Goal: Task Accomplishment & Management: Use online tool/utility

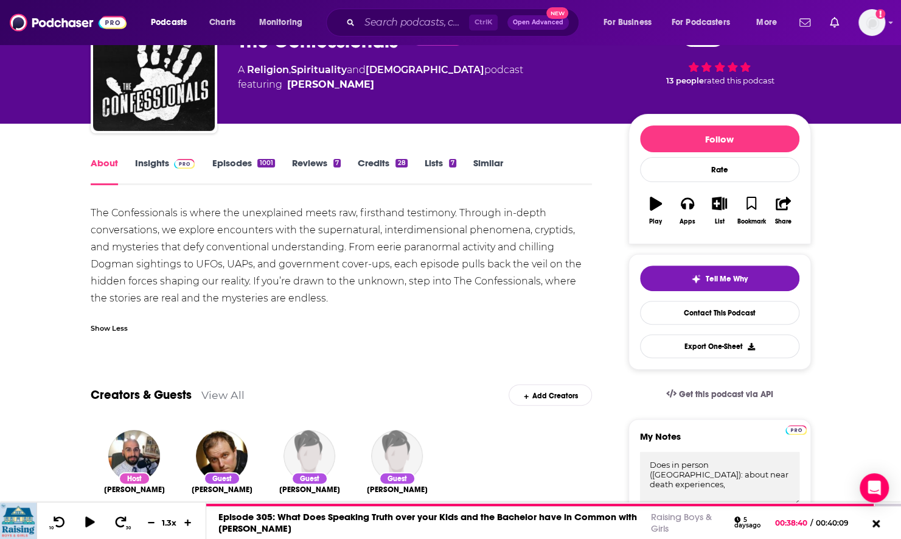
scroll to position [75, 0]
click at [386, 16] on input "Search podcasts, credits, & more..." at bounding box center [415, 22] width 110 height 19
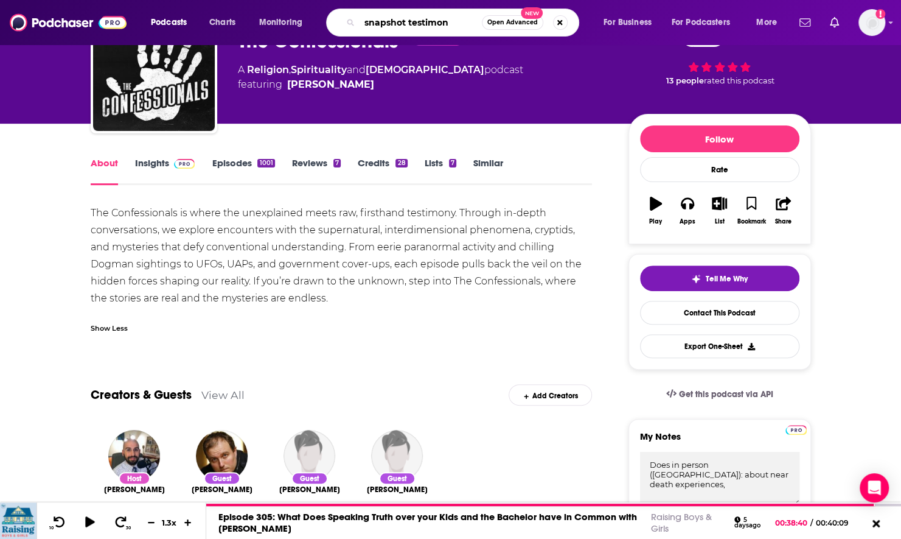
type input "snapshot testimony"
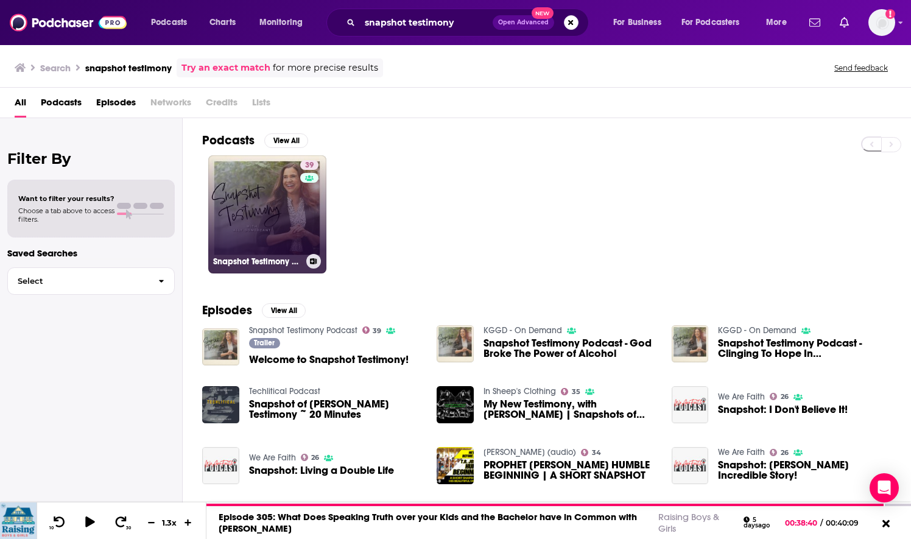
click at [280, 207] on link "39 Snapshot Testimony Podcast" at bounding box center [267, 214] width 118 height 118
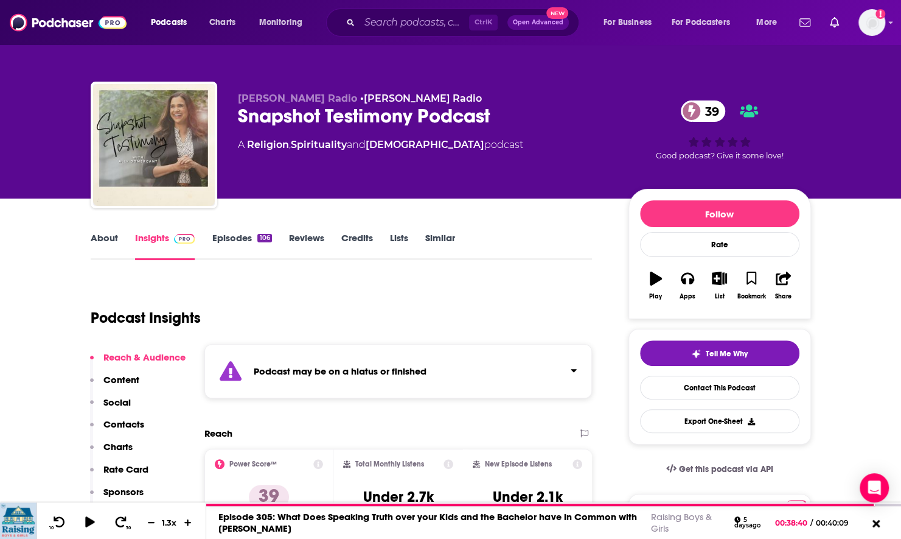
click at [107, 243] on link "About" at bounding box center [104, 246] width 27 height 28
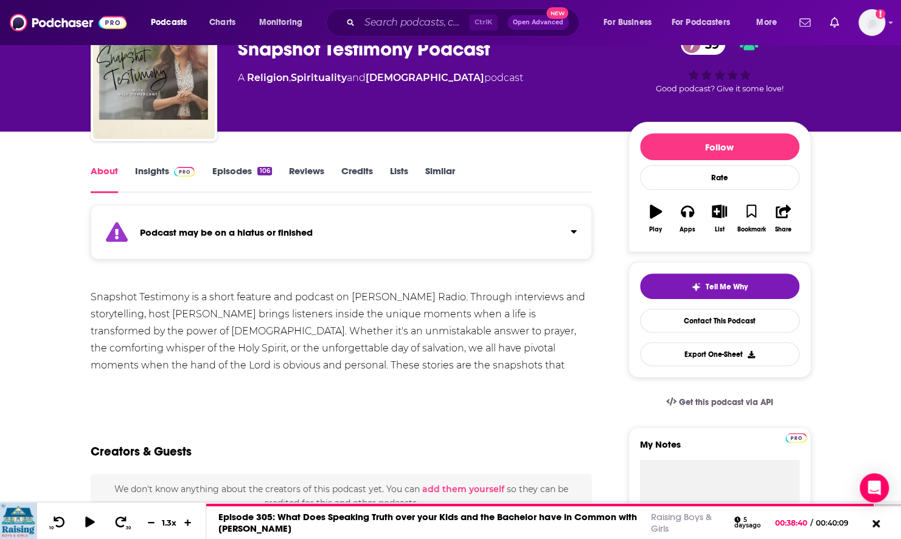
scroll to position [112, 0]
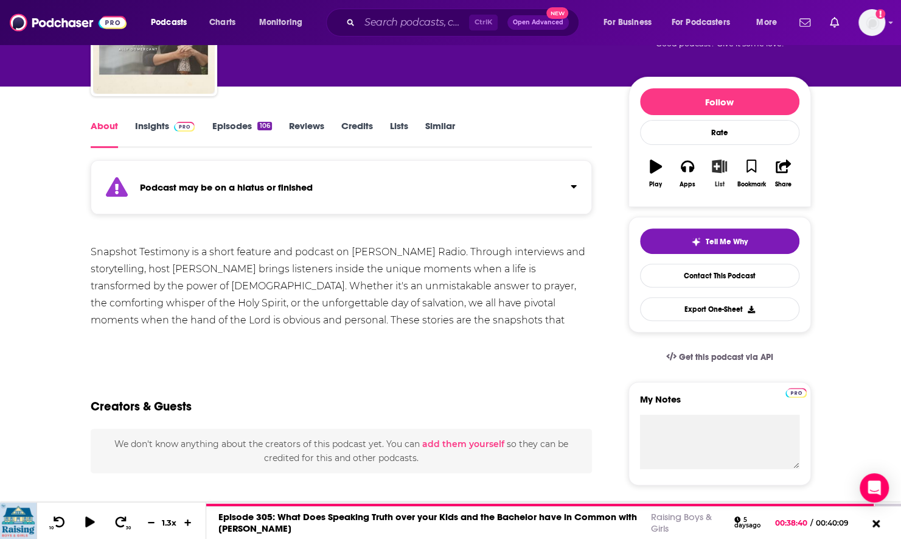
click at [717, 166] on icon "button" at bounding box center [719, 165] width 15 height 13
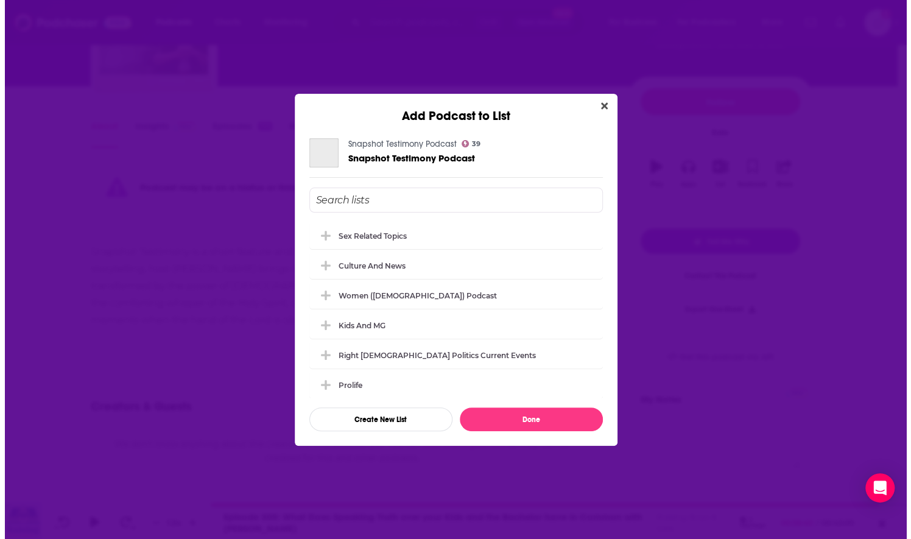
scroll to position [0, 0]
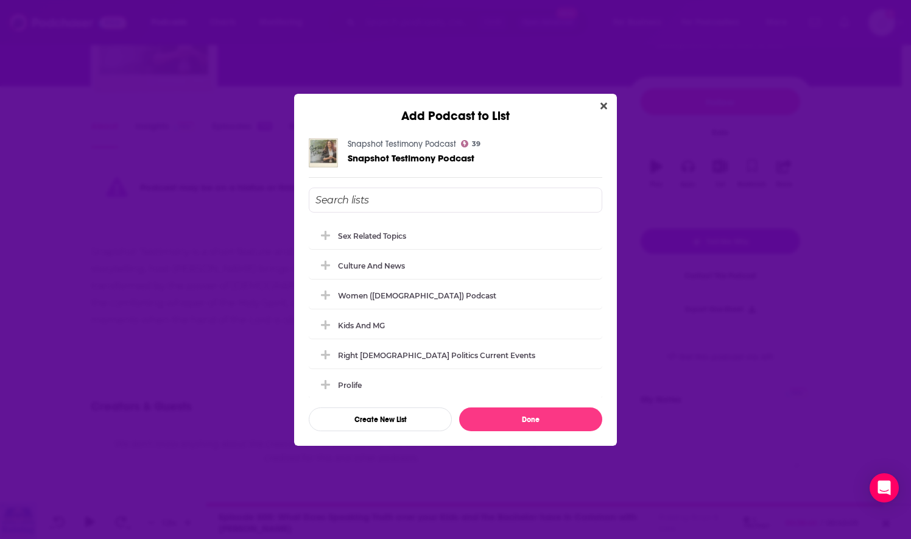
click at [406, 203] on input "Add Podcast To List" at bounding box center [455, 199] width 293 height 25
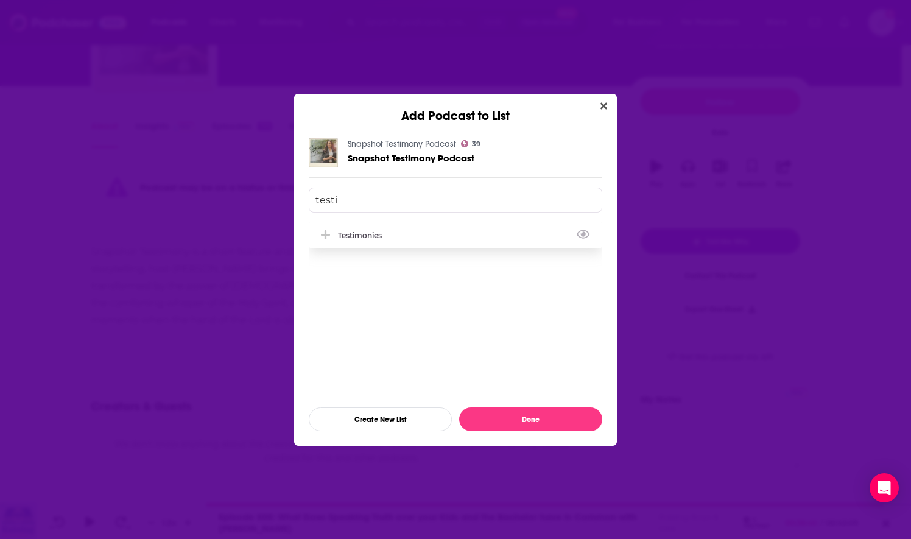
click at [380, 239] on div "Testimonies" at bounding box center [363, 235] width 51 height 9
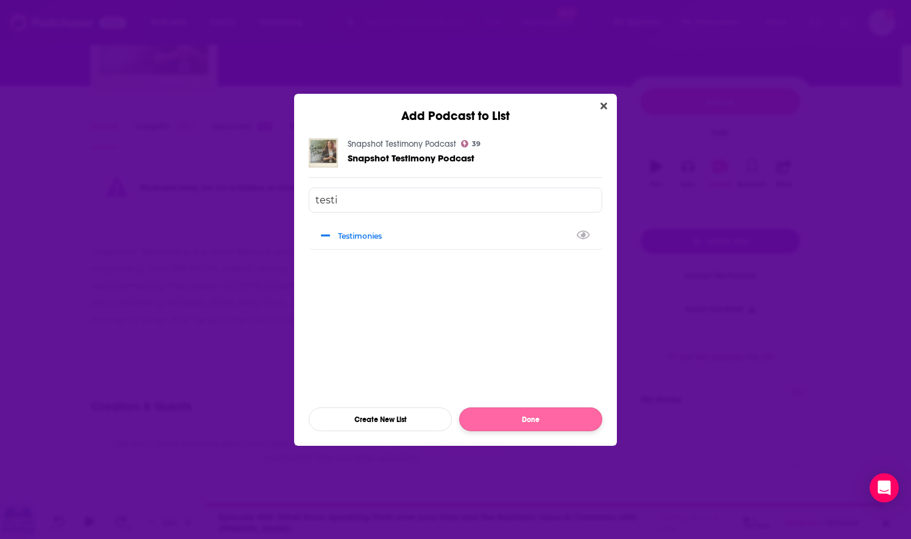
type input "testi"
click at [518, 417] on button "Done" at bounding box center [530, 419] width 143 height 24
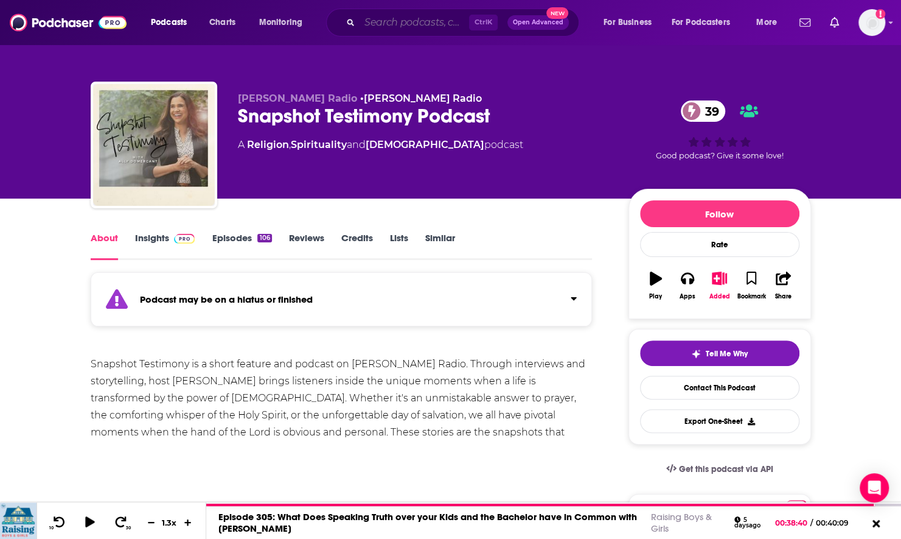
click at [430, 27] on input "Search podcasts, credits, & more..." at bounding box center [415, 22] width 110 height 19
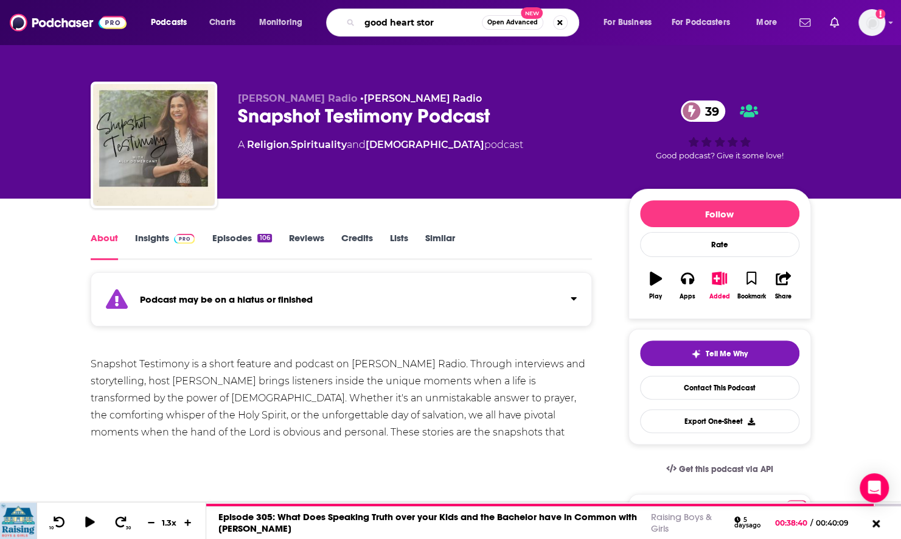
type input "good heart story"
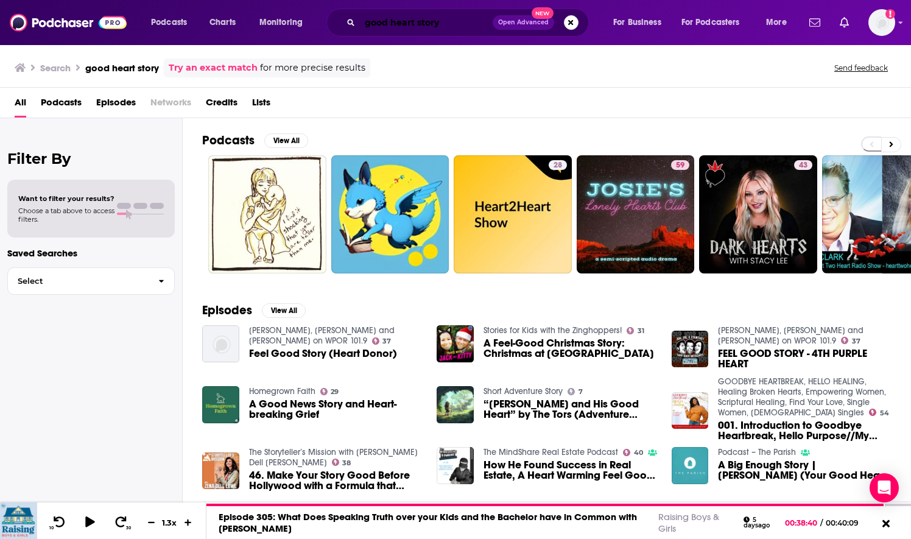
click at [399, 26] on input "good heart story" at bounding box center [426, 22] width 133 height 19
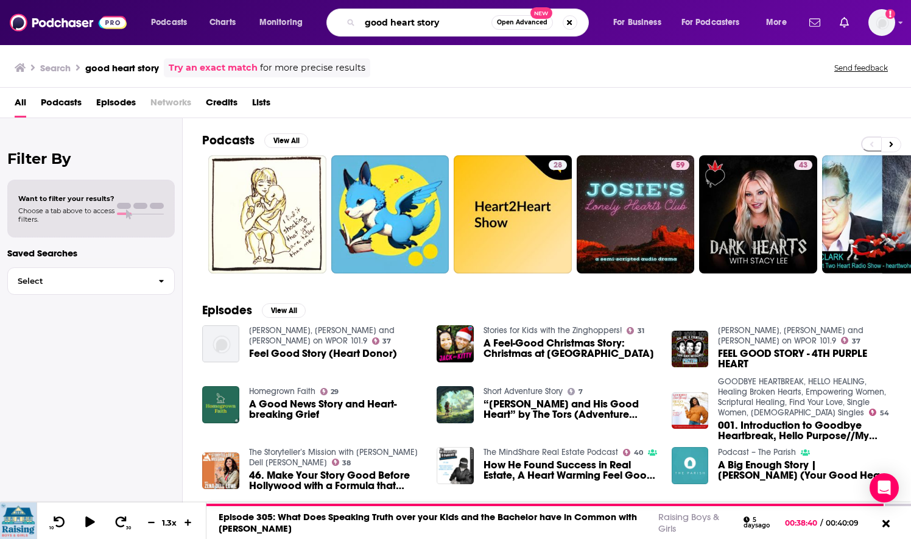
click at [399, 26] on input "good heart story" at bounding box center [425, 22] width 131 height 19
type input "good hard story"
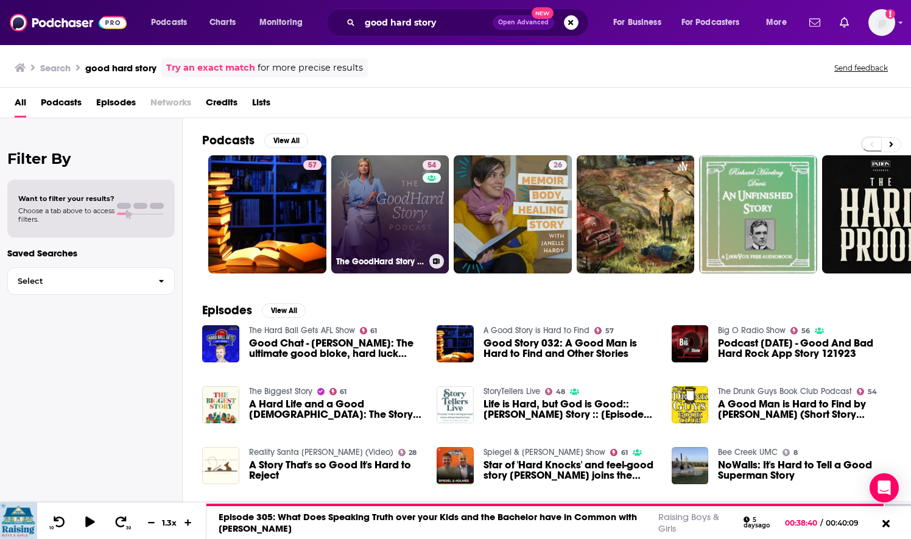
click at [355, 227] on link "54 The GoodHard Story Podcast" at bounding box center [390, 214] width 118 height 118
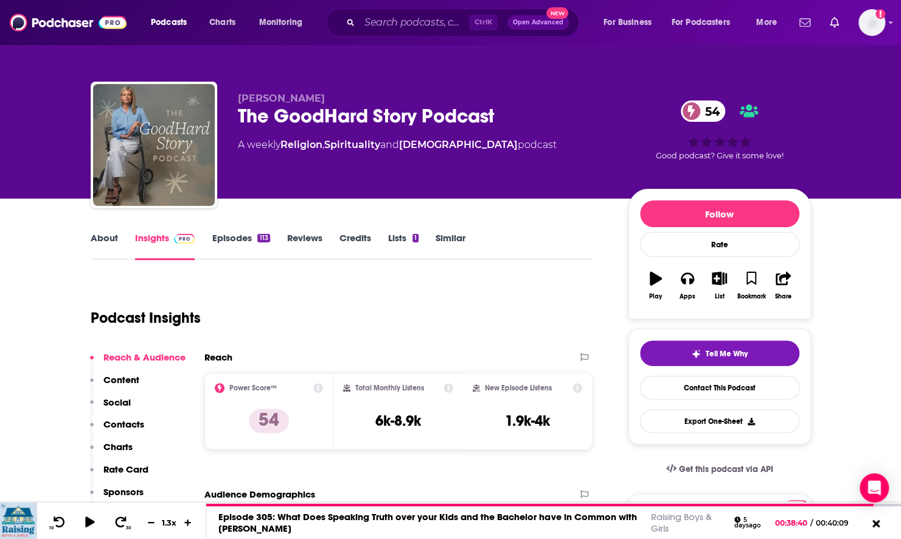
click at [102, 248] on link "About" at bounding box center [104, 246] width 27 height 28
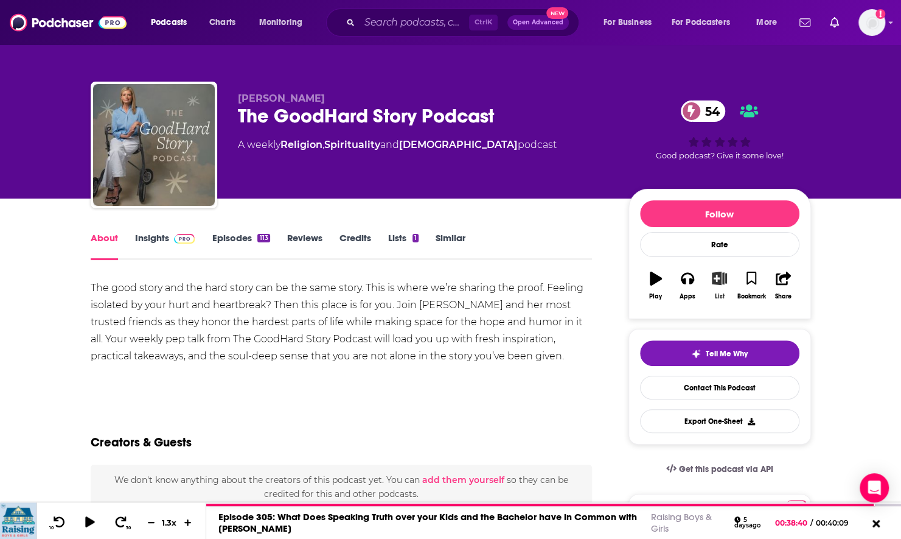
click at [714, 279] on icon "button" at bounding box center [719, 277] width 15 height 13
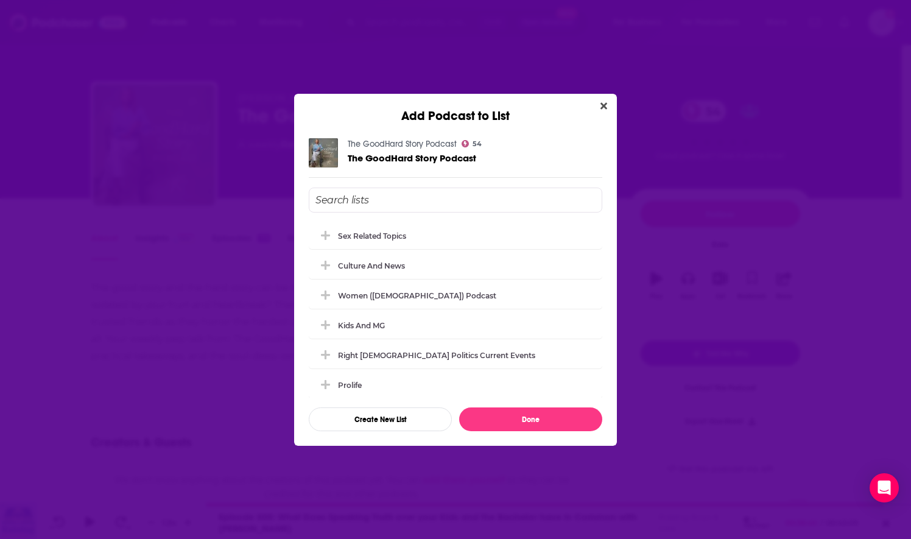
click at [390, 194] on input "Add Podcast To List" at bounding box center [455, 199] width 293 height 25
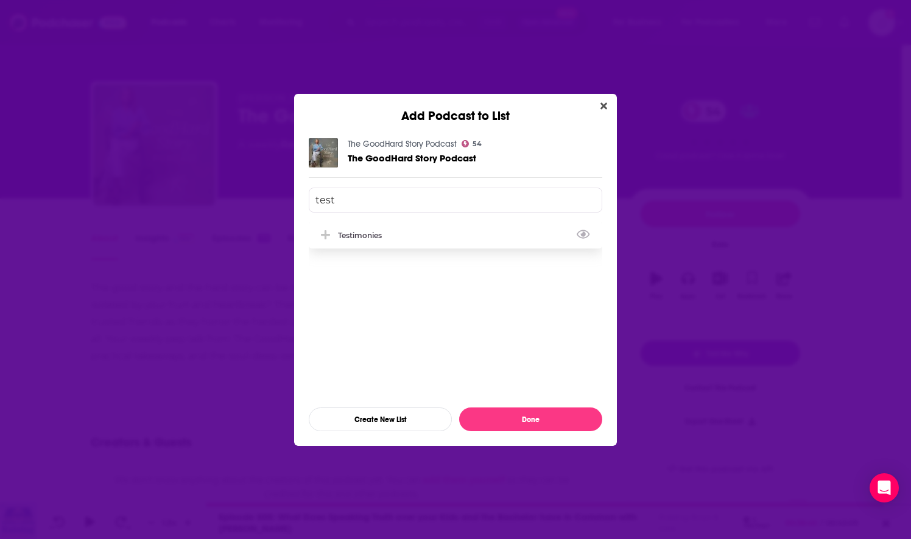
click at [332, 236] on button "Add Podcast To List" at bounding box center [327, 235] width 22 height 13
click at [326, 203] on input "test" at bounding box center [455, 199] width 293 height 25
type input "h"
type input "bl"
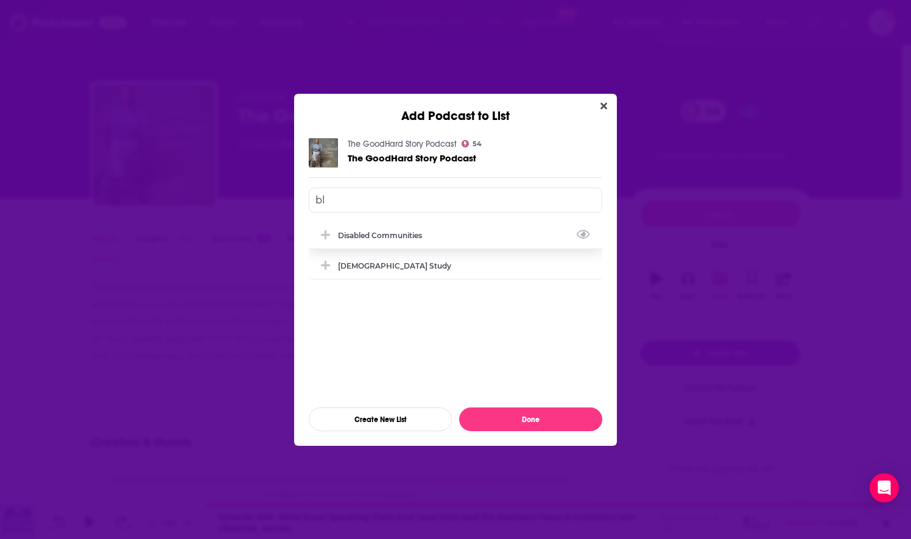
click at [326, 237] on icon "Add Podcast To List" at bounding box center [325, 234] width 9 height 11
click at [408, 201] on input "bl" at bounding box center [455, 199] width 293 height 25
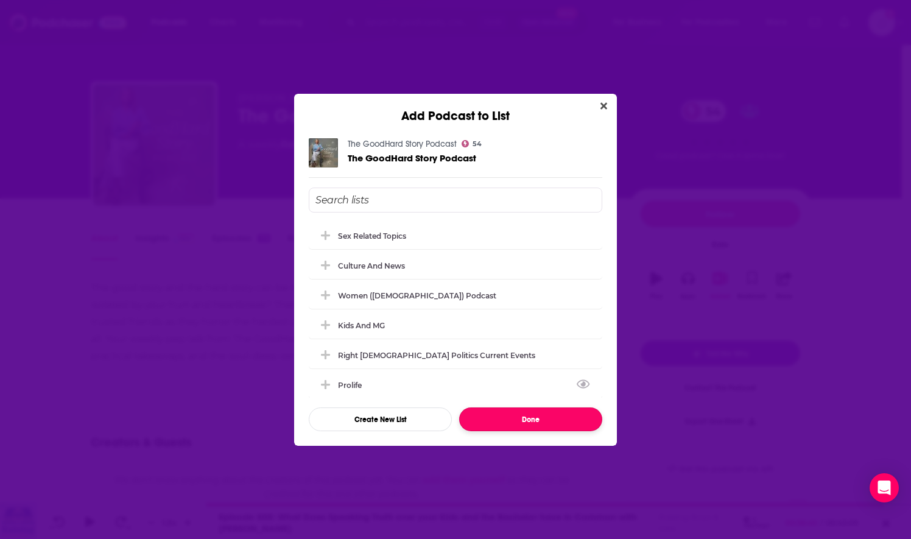
click at [480, 419] on button "Done" at bounding box center [530, 419] width 143 height 24
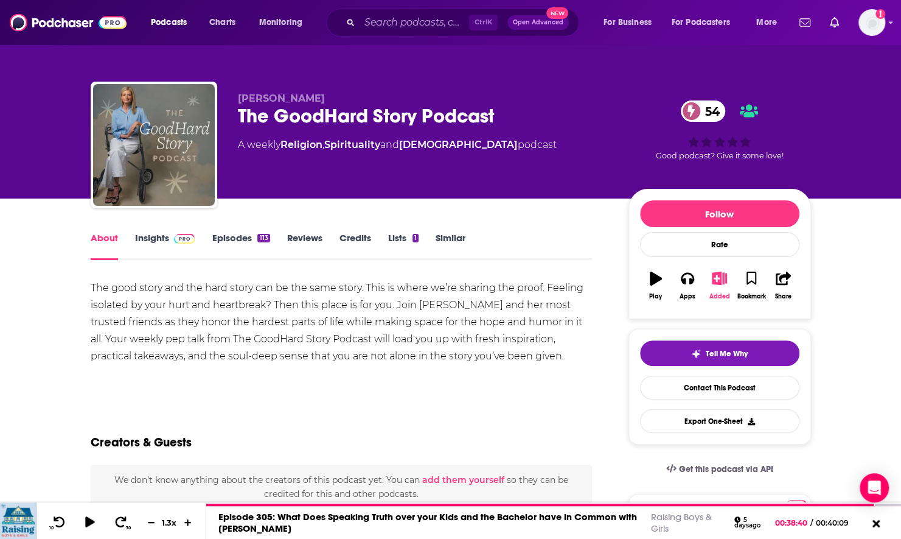
click at [715, 281] on icon "button" at bounding box center [719, 277] width 15 height 13
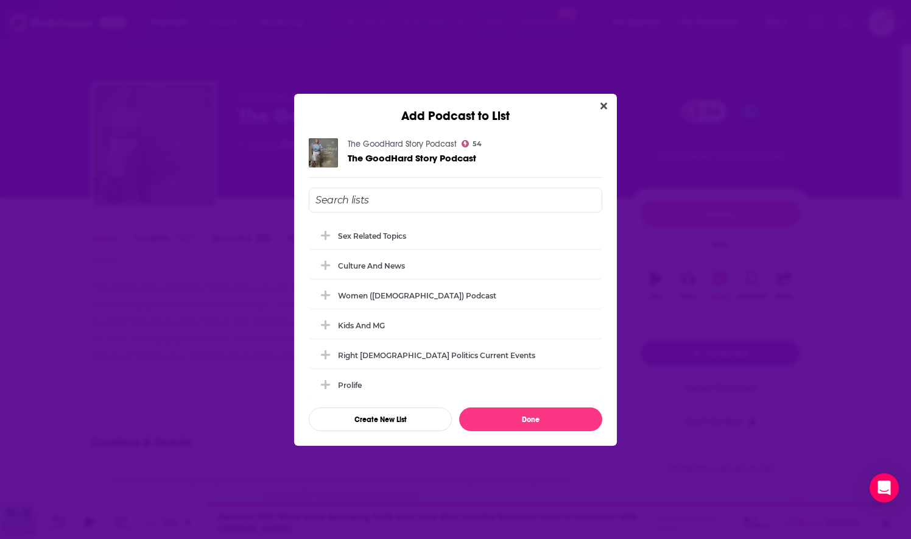
click at [488, 203] on input "Add Podcast To List" at bounding box center [455, 199] width 293 height 25
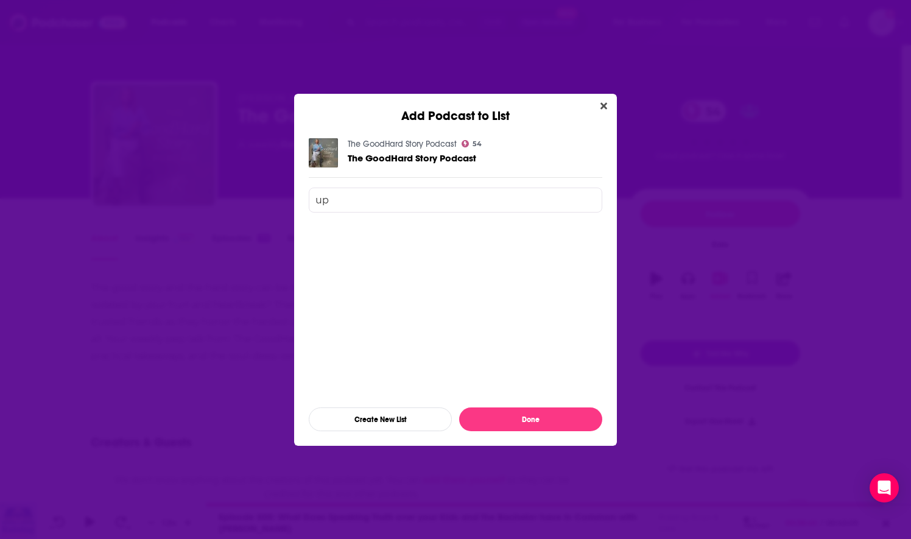
type input "u"
type input "e"
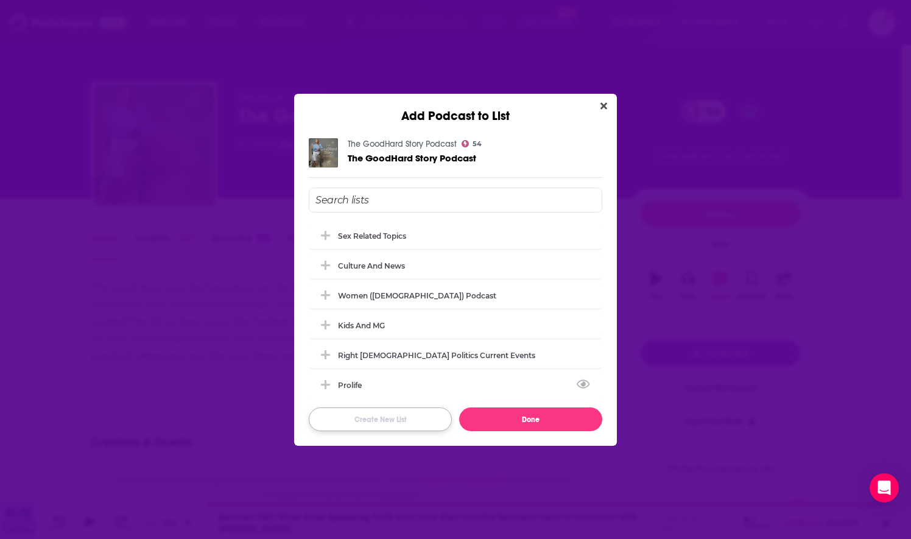
click at [353, 424] on button "Create New List" at bounding box center [380, 419] width 143 height 24
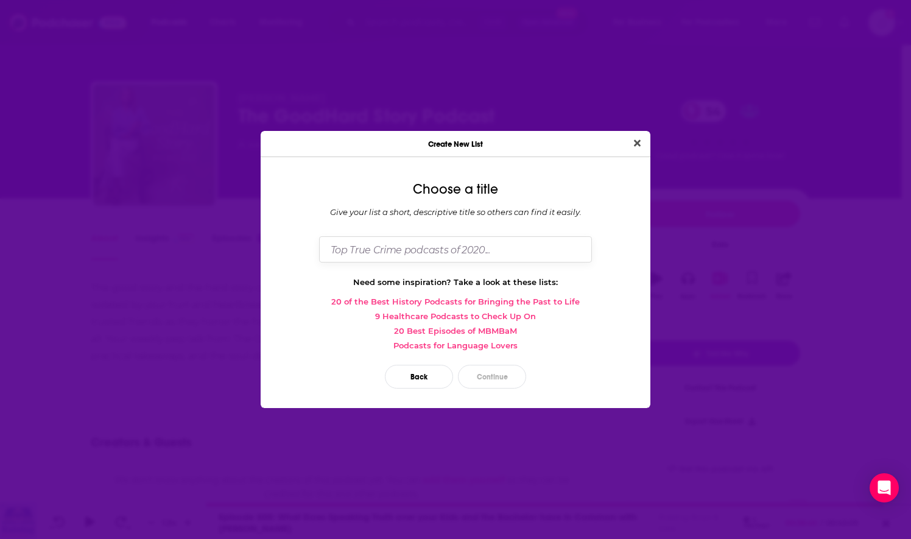
click at [357, 245] on input "Dialog" at bounding box center [455, 249] width 273 height 26
type input "Uplifting and Encouraging"
click at [475, 380] on button "Continue" at bounding box center [492, 377] width 68 height 24
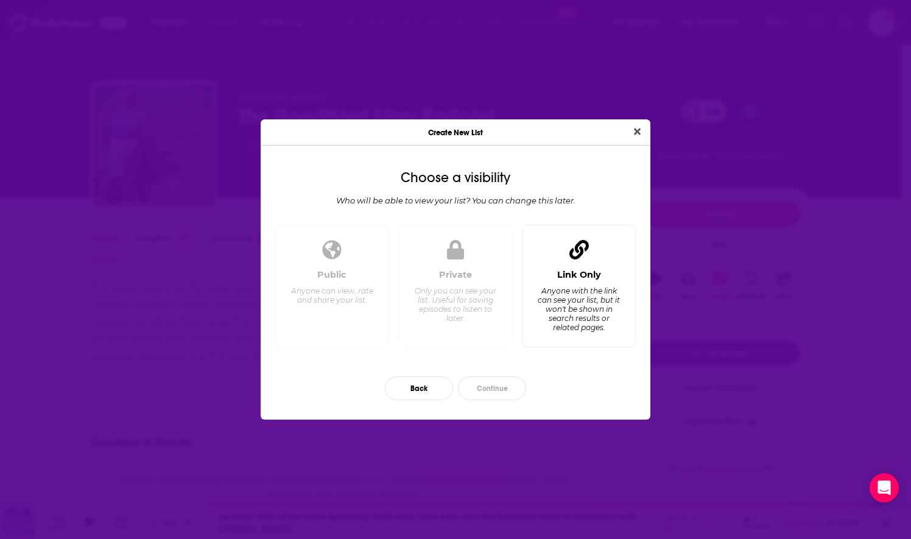
click at [559, 280] on div "Link Only" at bounding box center [579, 274] width 44 height 11
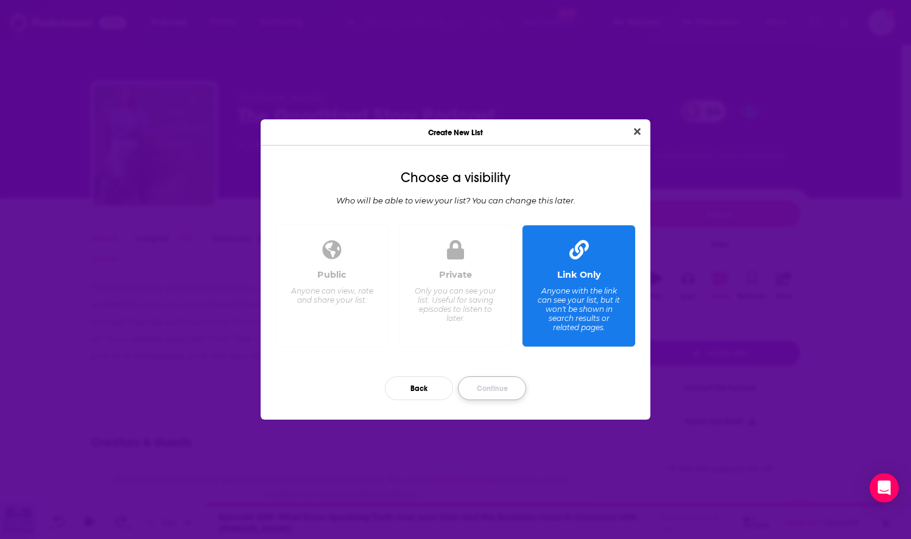
click at [508, 386] on button "Continue" at bounding box center [492, 388] width 68 height 24
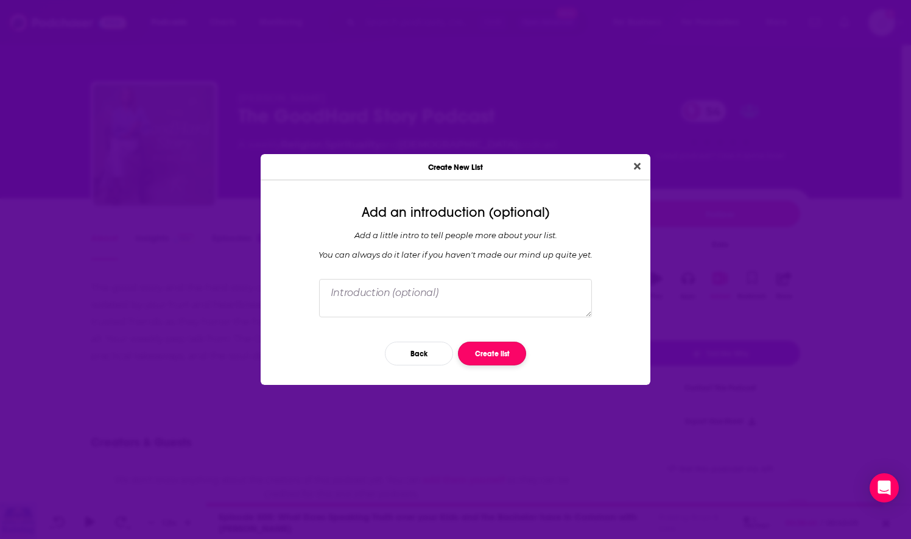
click at [482, 349] on button "Create list" at bounding box center [492, 353] width 68 height 24
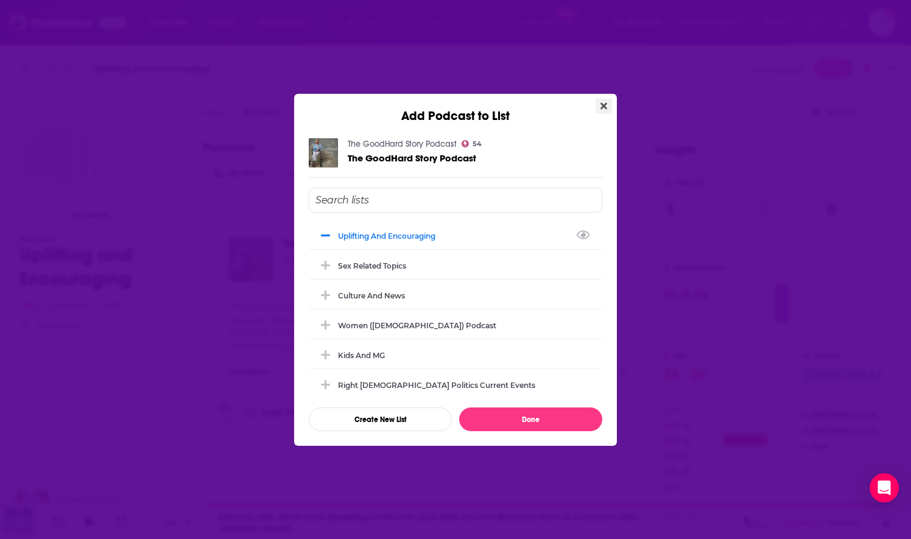
click at [603, 108] on icon "Close" at bounding box center [603, 106] width 7 height 10
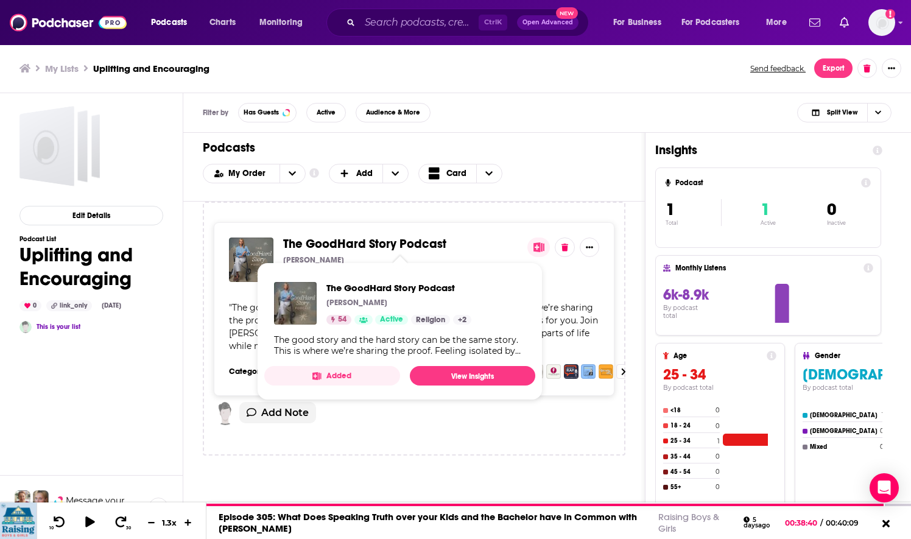
click at [367, 242] on span "The GoodHard Story Podcast" at bounding box center [364, 243] width 163 height 15
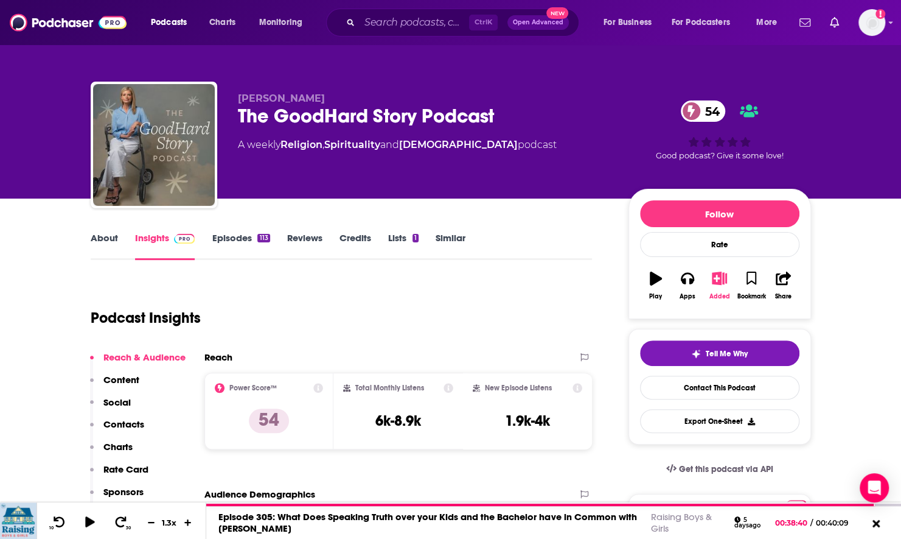
click at [719, 284] on icon "button" at bounding box center [719, 277] width 15 height 13
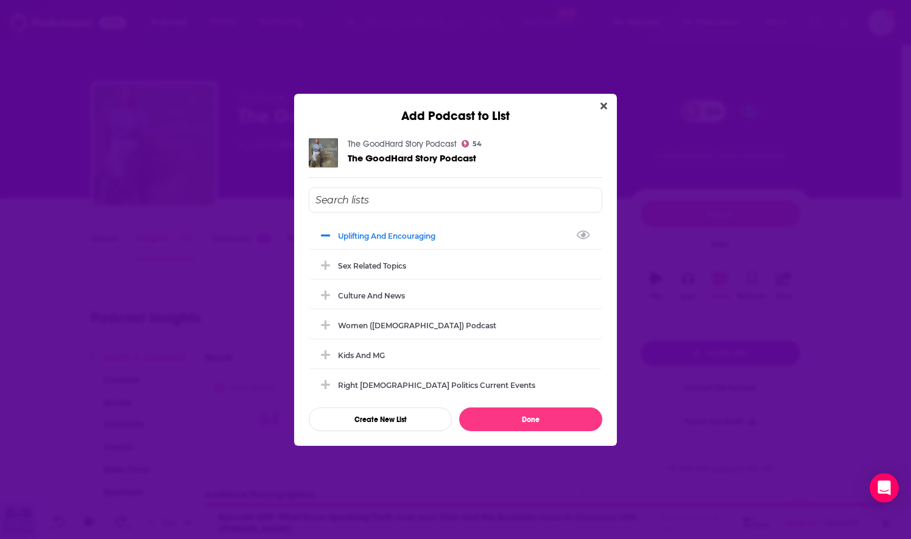
click at [408, 196] on input "Add Podcast To List" at bounding box center [455, 199] width 293 height 25
click at [607, 105] on button "Close" at bounding box center [603, 106] width 16 height 15
